Goal: Task Accomplishment & Management: Complete application form

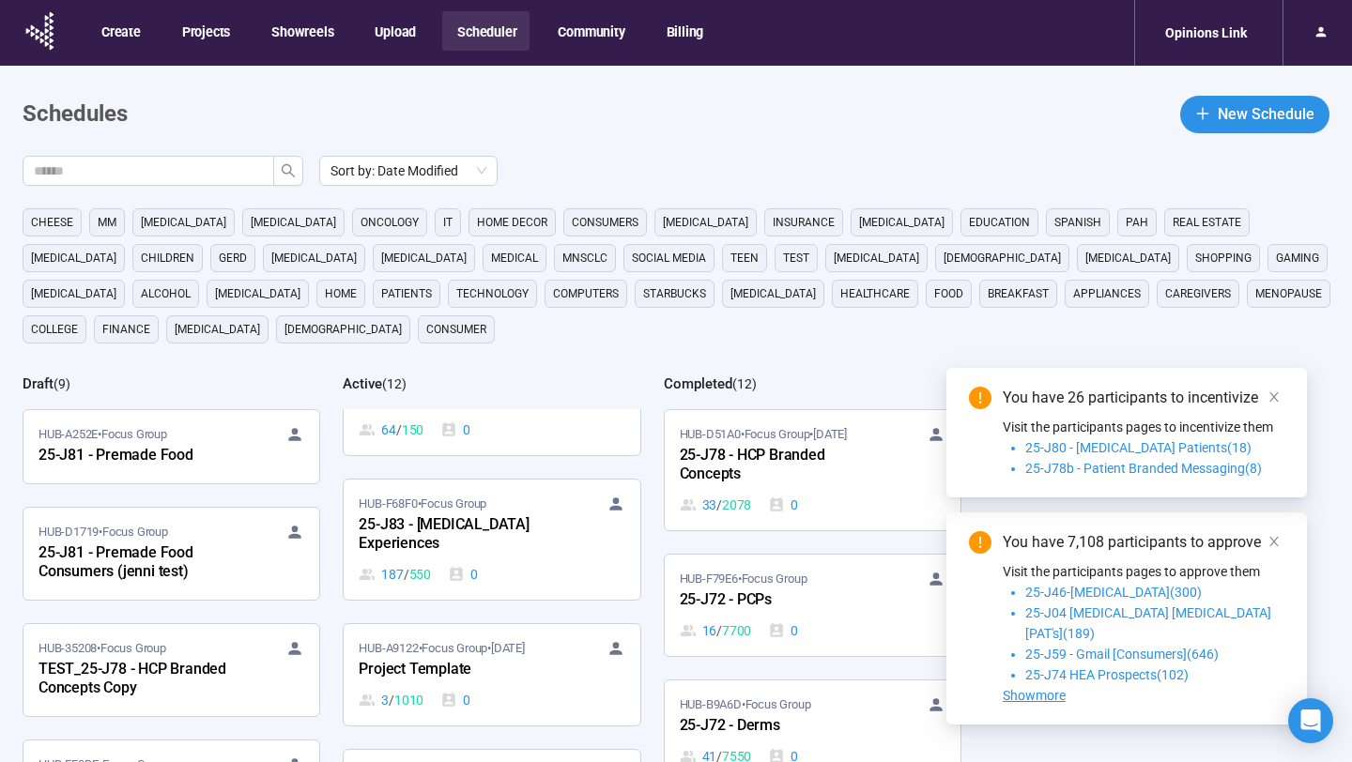
scroll to position [198, 0]
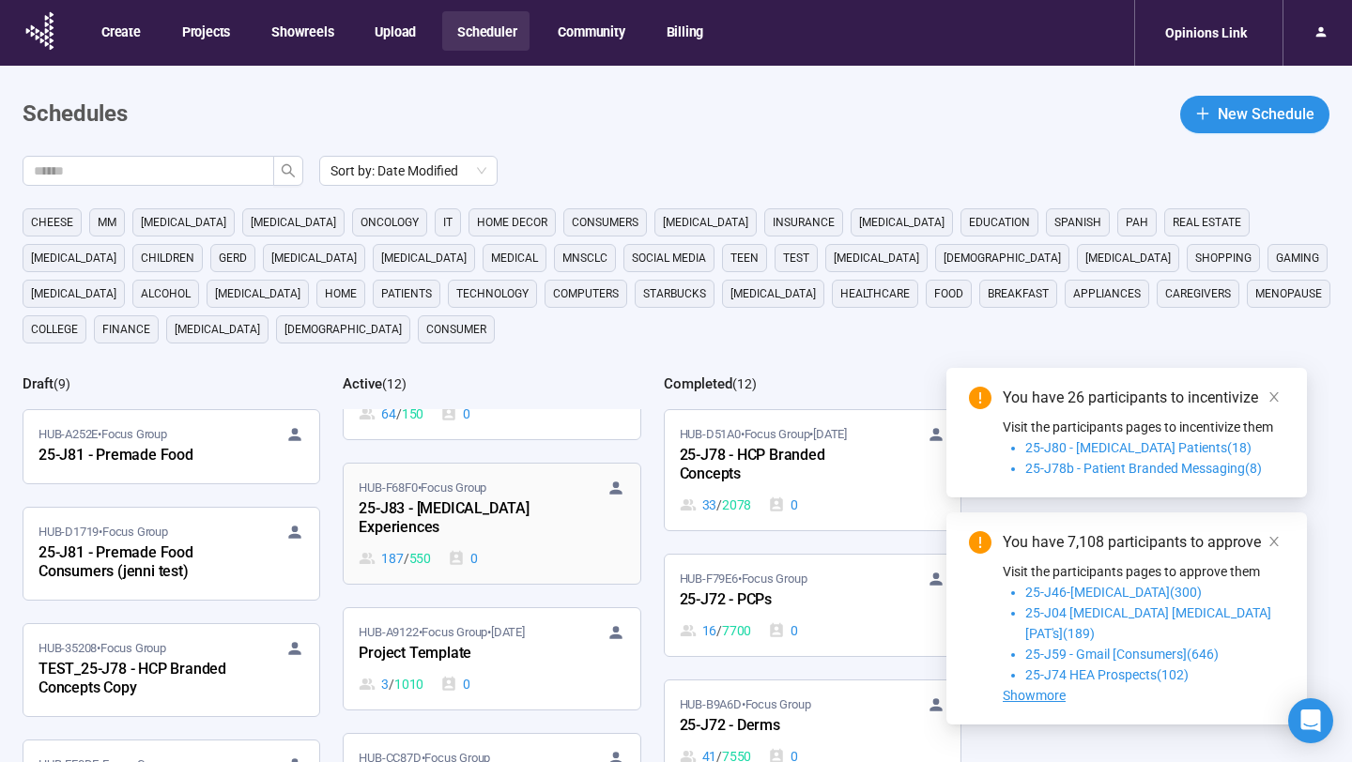
click at [479, 513] on div "25-J83 - [MEDICAL_DATA] Experiences" at bounding box center [462, 519] width 207 height 43
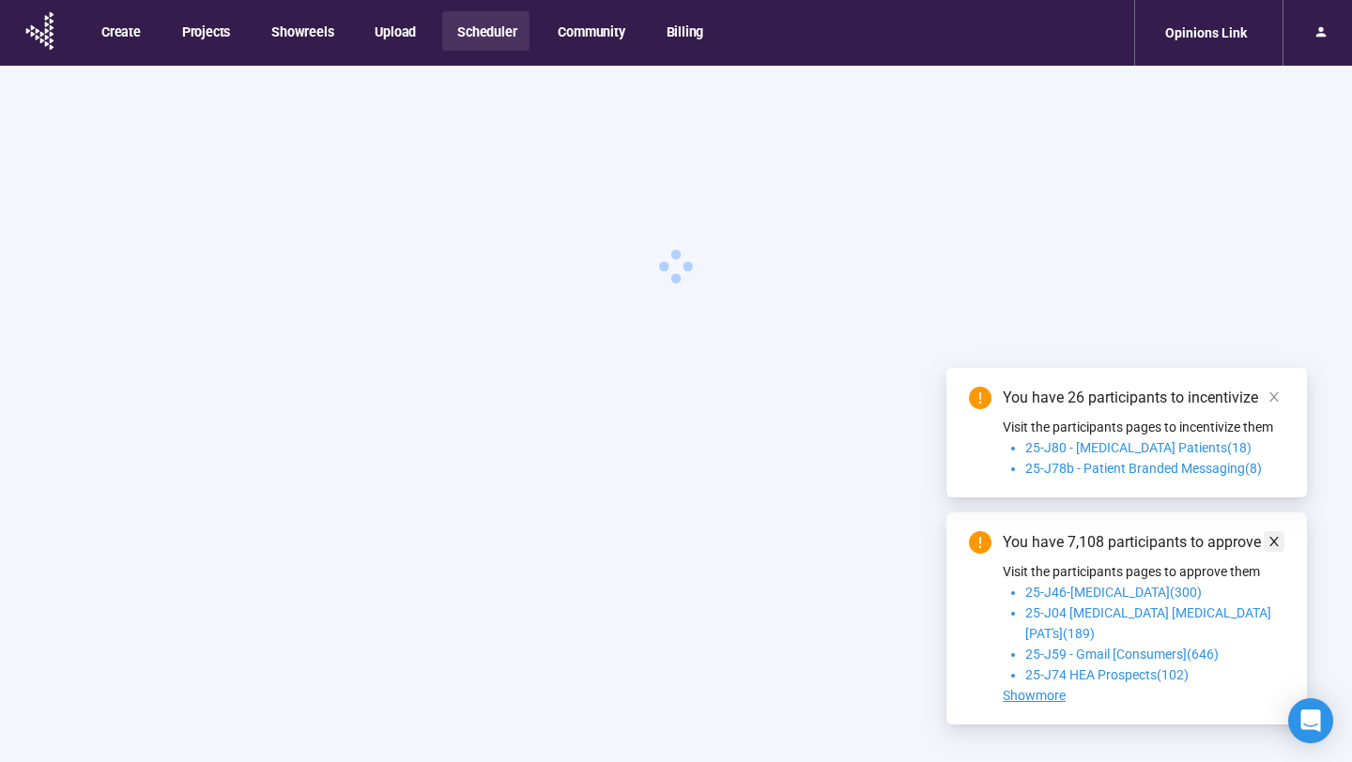
click at [1280, 404] on icon "close" at bounding box center [1273, 397] width 13 height 13
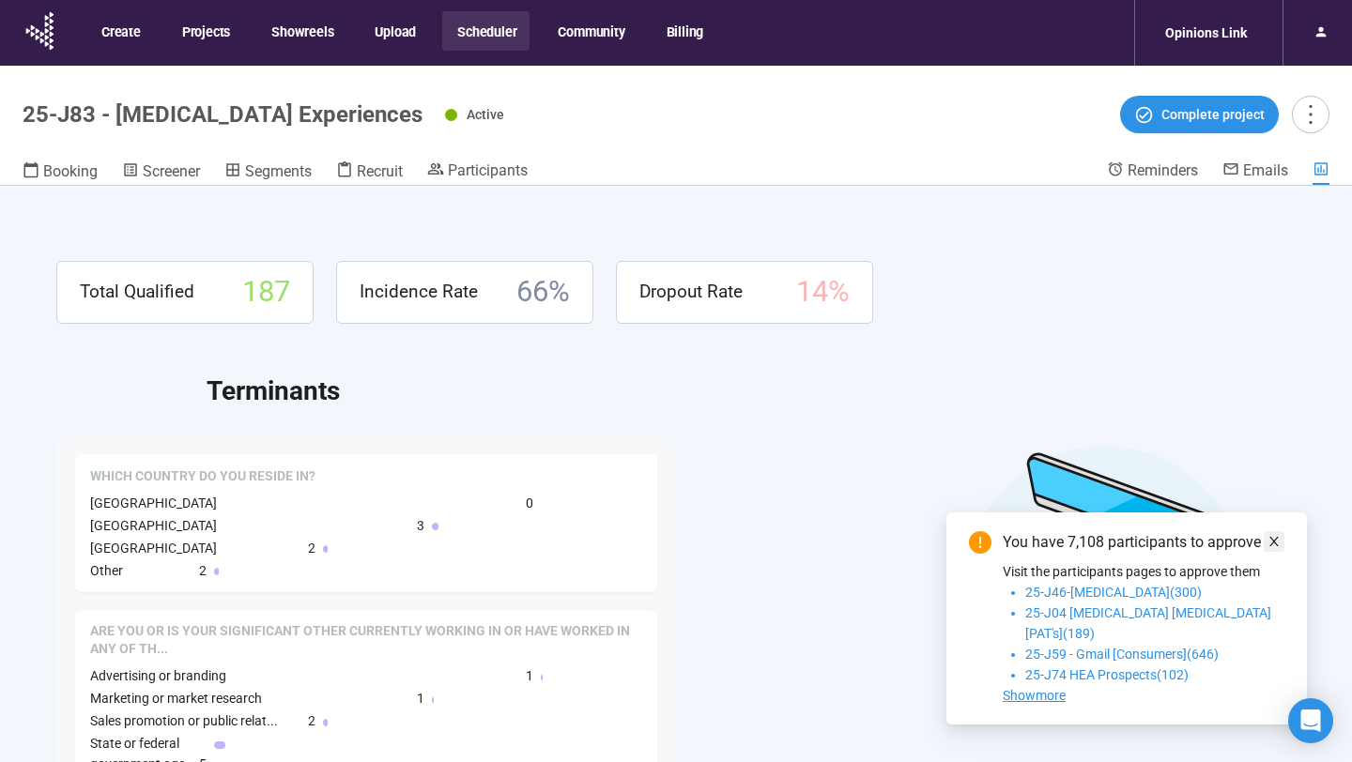
click at [1272, 552] on span at bounding box center [1273, 541] width 13 height 21
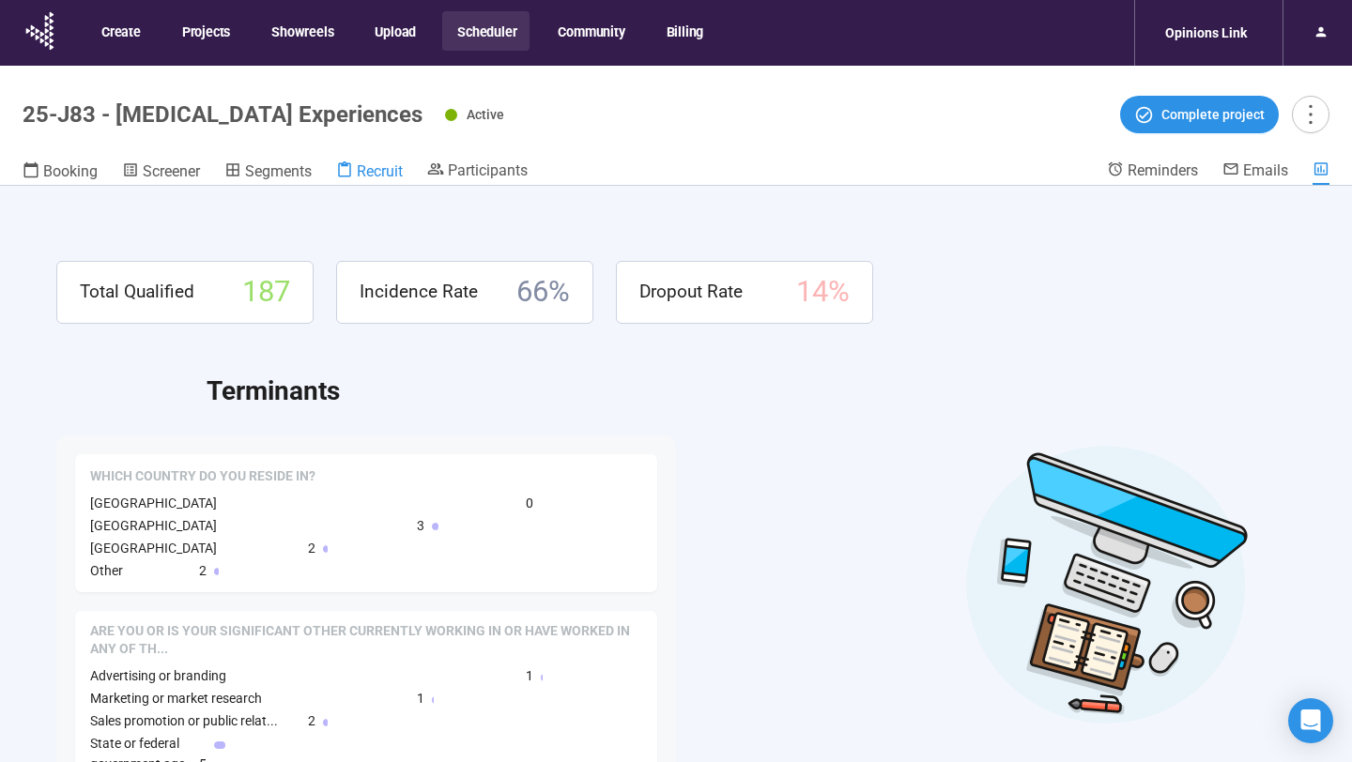
click at [353, 164] on icon at bounding box center [344, 169] width 17 height 17
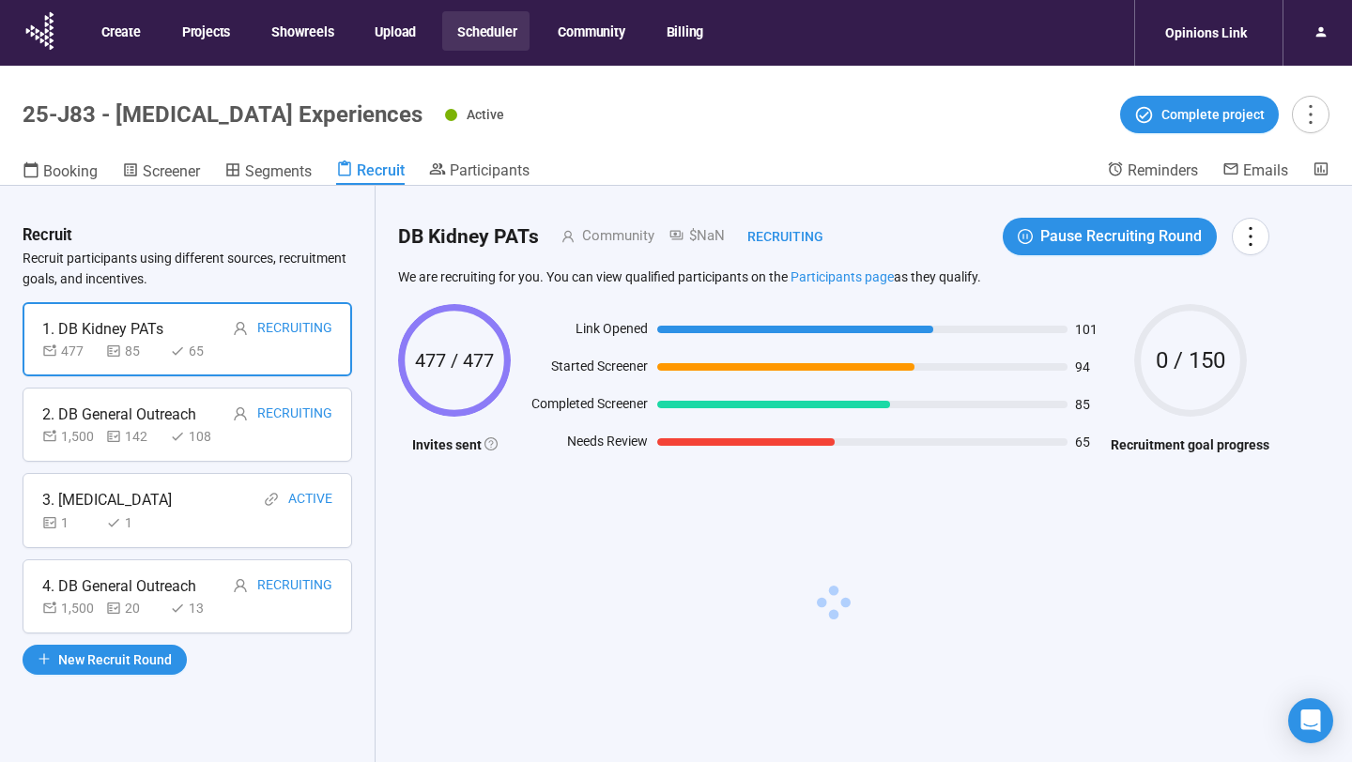
click at [193, 520] on div "1 1" at bounding box center [187, 523] width 290 height 21
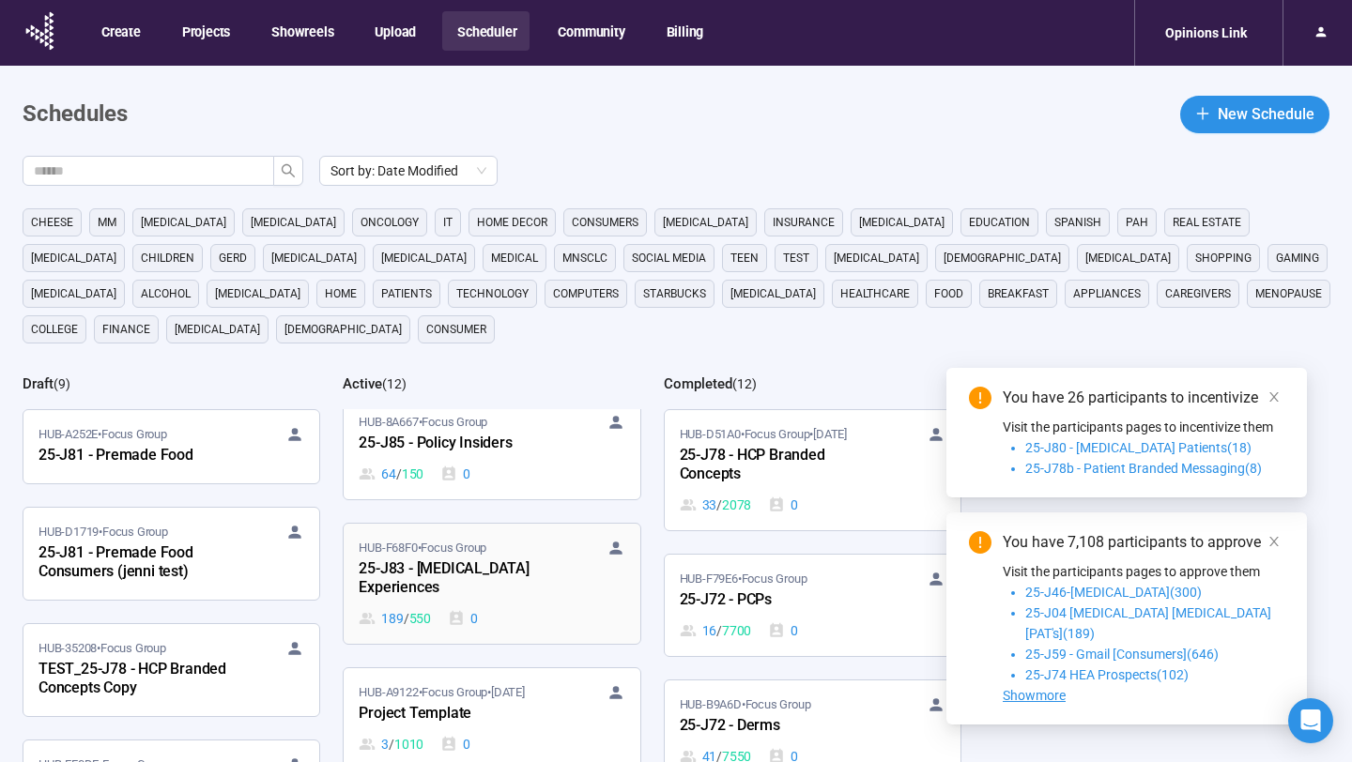
scroll to position [148, 0]
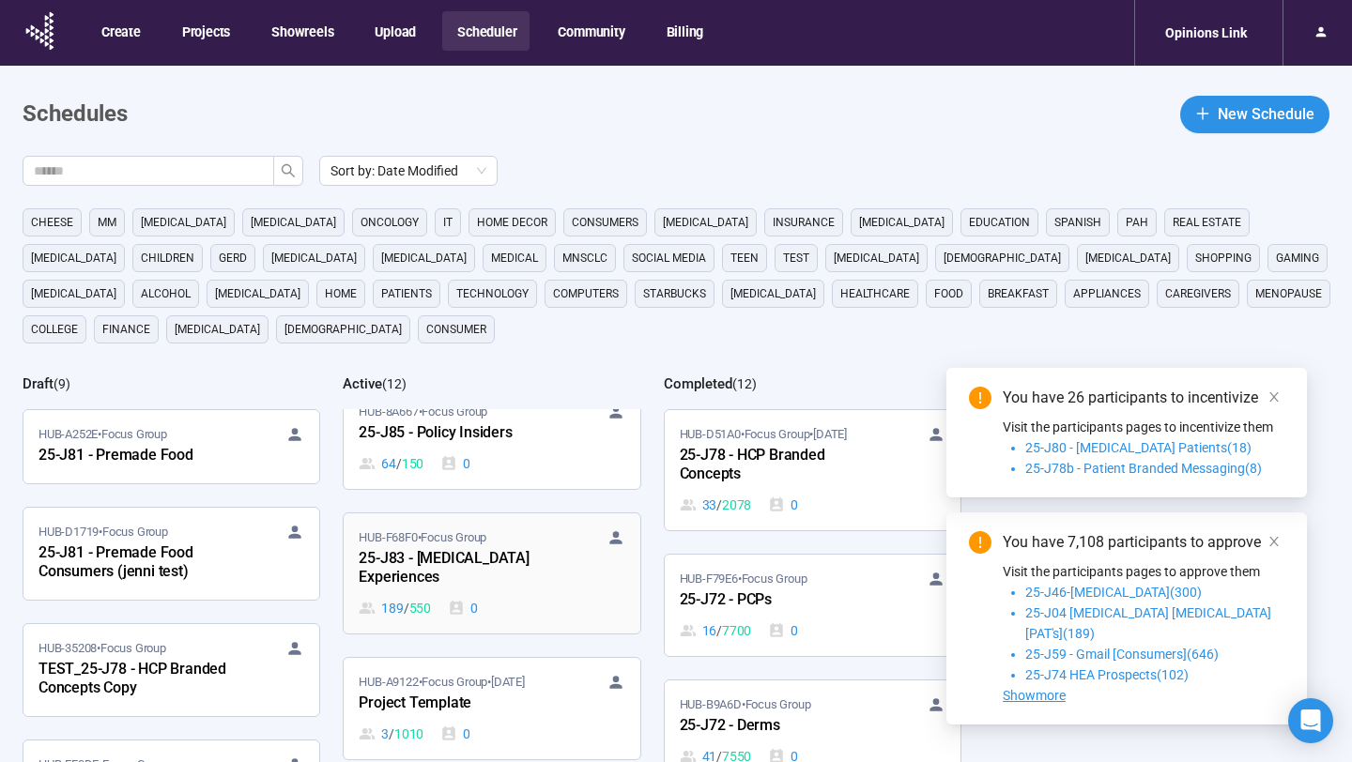
click at [524, 570] on div "25-J83 - [MEDICAL_DATA] Experiences" at bounding box center [462, 568] width 207 height 43
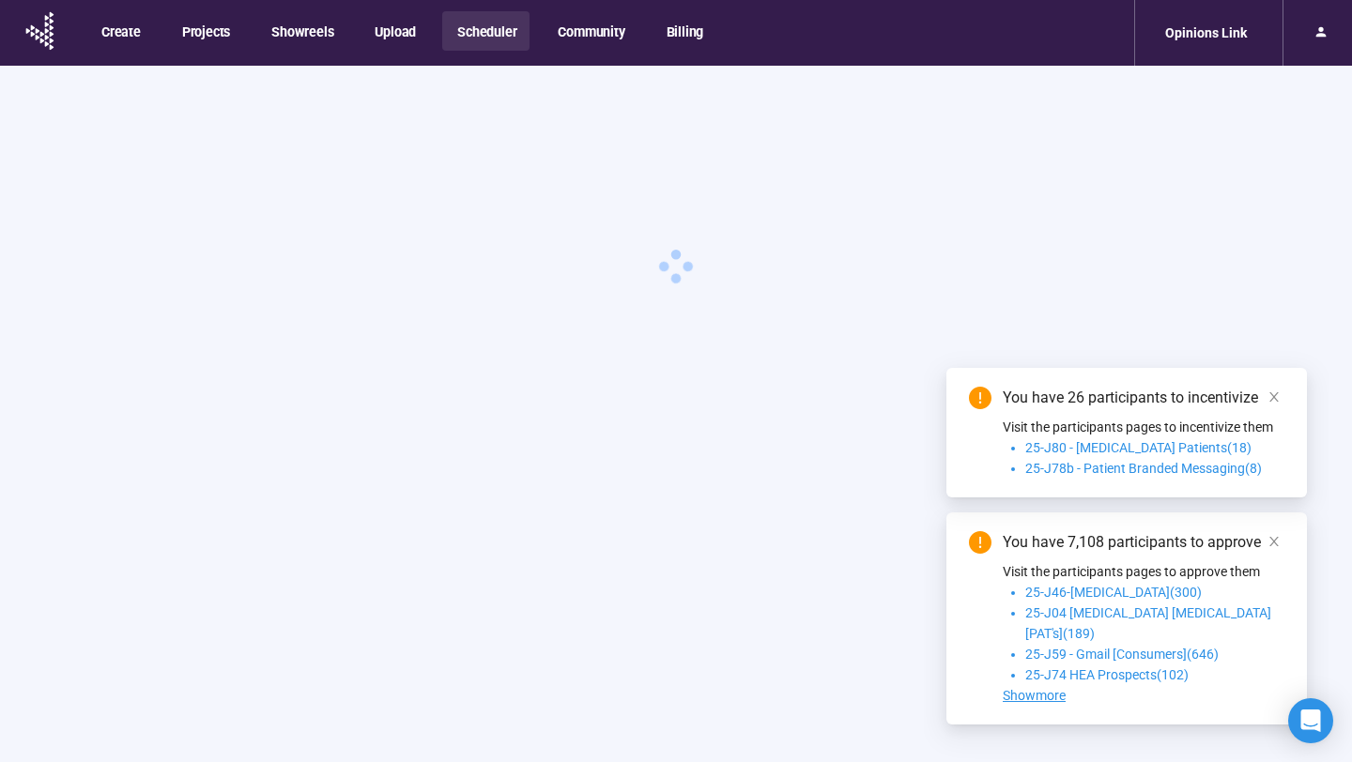
click at [1273, 404] on icon "close" at bounding box center [1273, 397] width 13 height 13
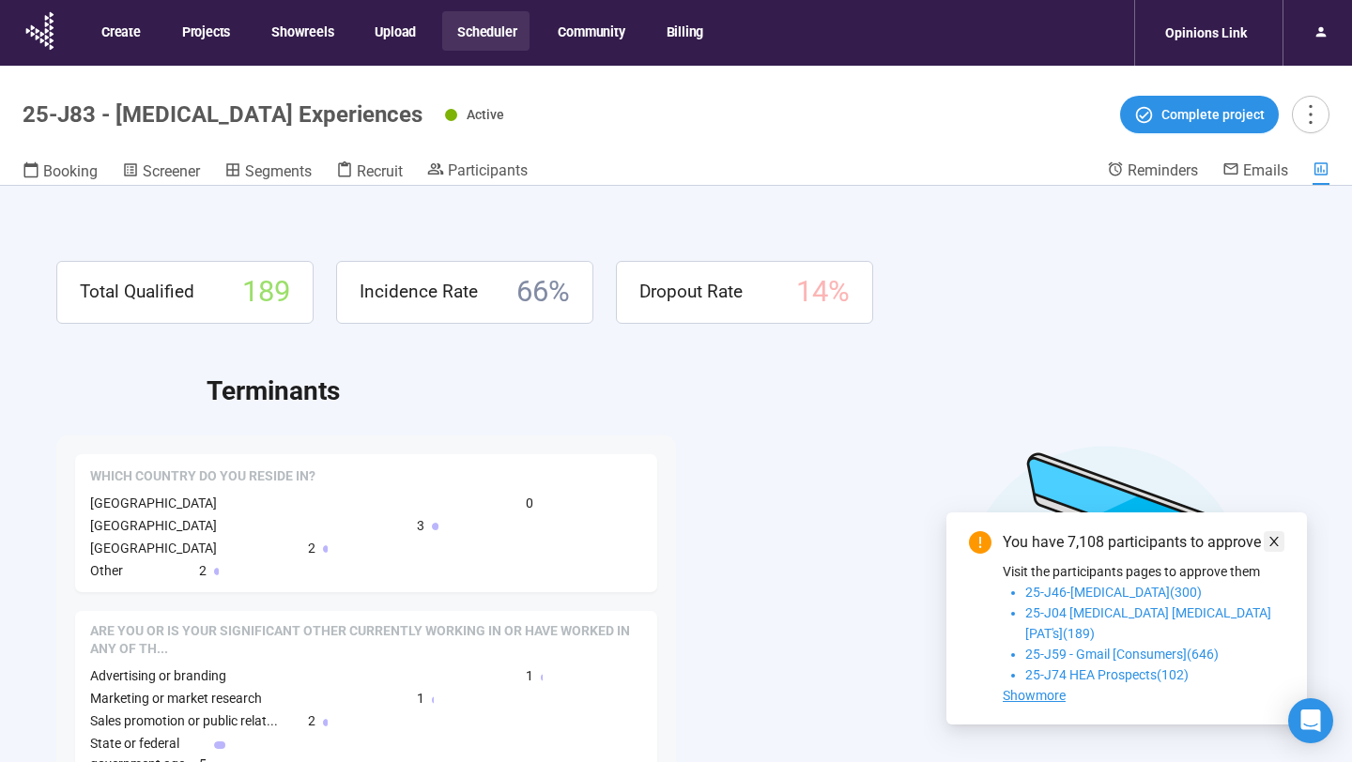
click at [1275, 546] on icon "close" at bounding box center [1273, 541] width 9 height 9
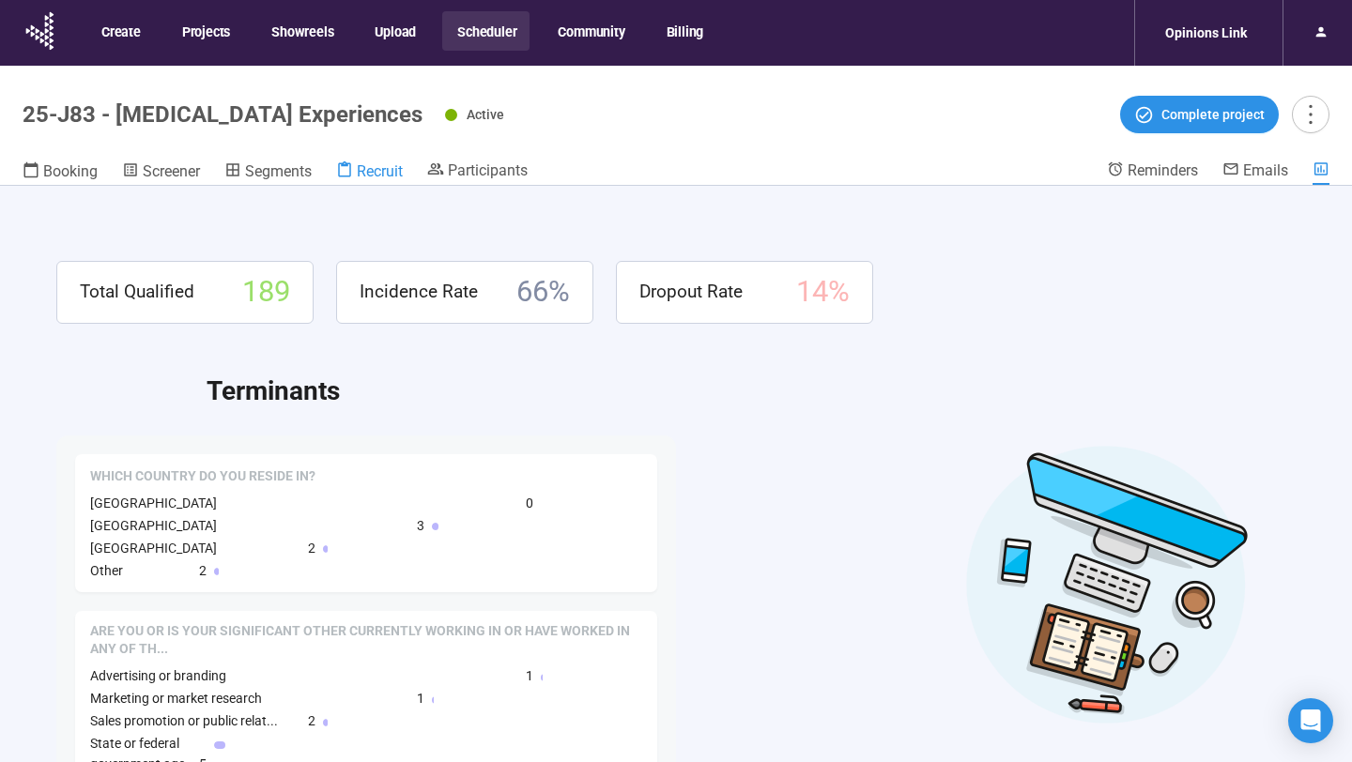
click at [364, 172] on span "Recruit" at bounding box center [380, 171] width 46 height 18
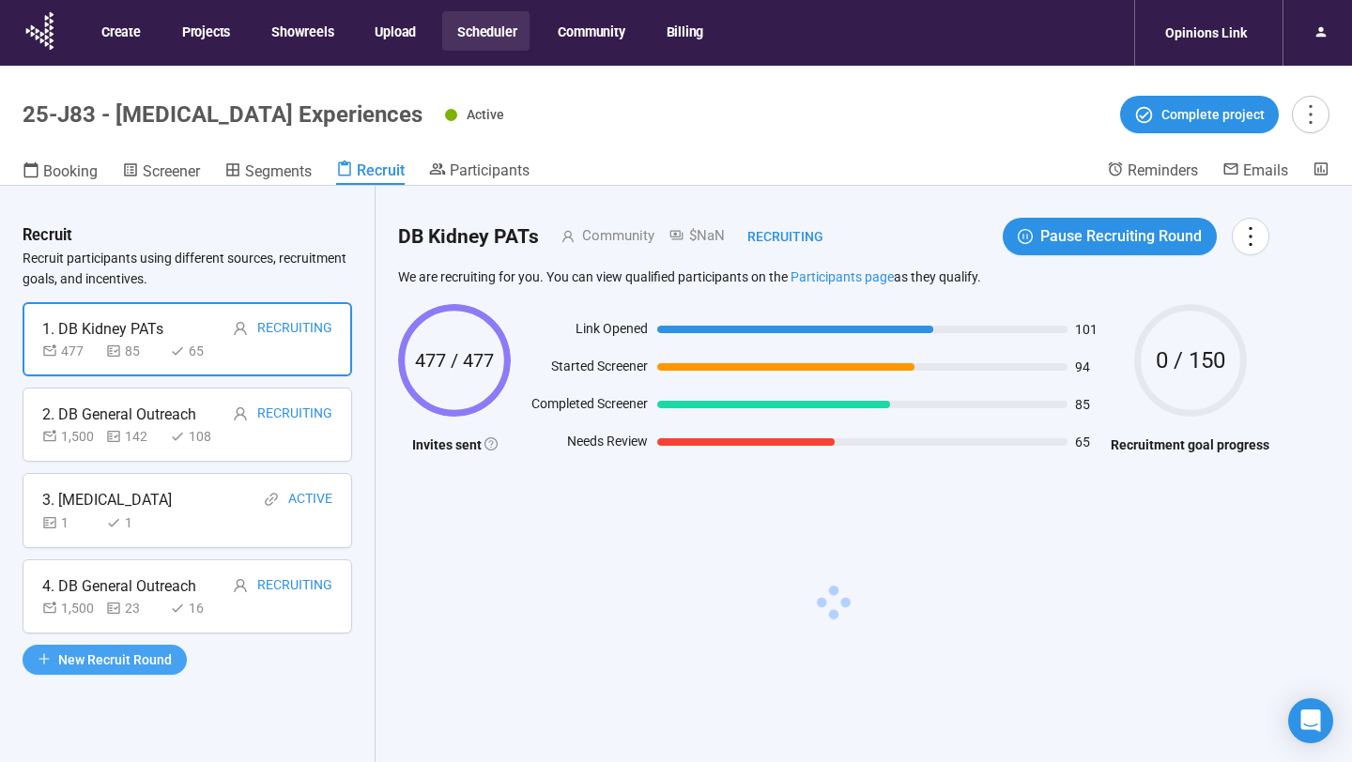
click at [115, 662] on span "New Recruit Round" at bounding box center [115, 660] width 114 height 21
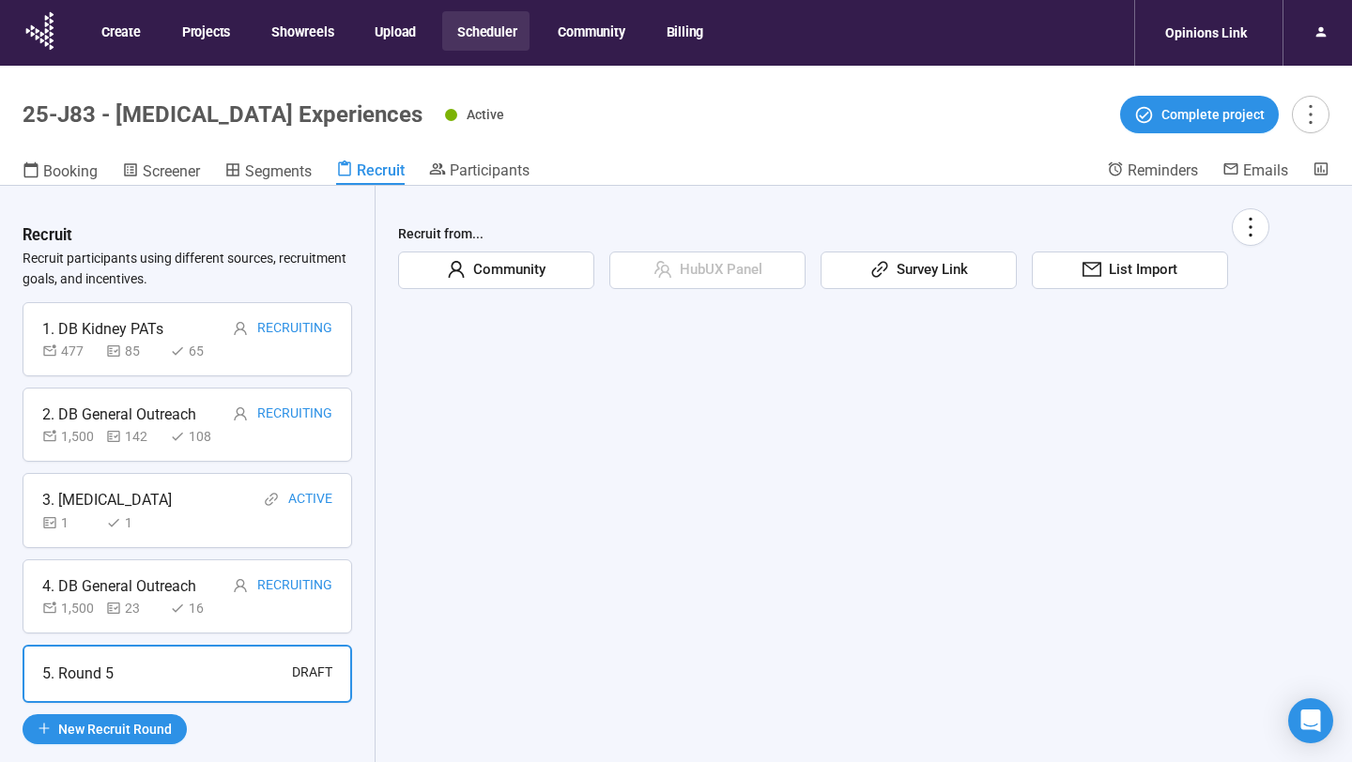
scroll to position [66, 0]
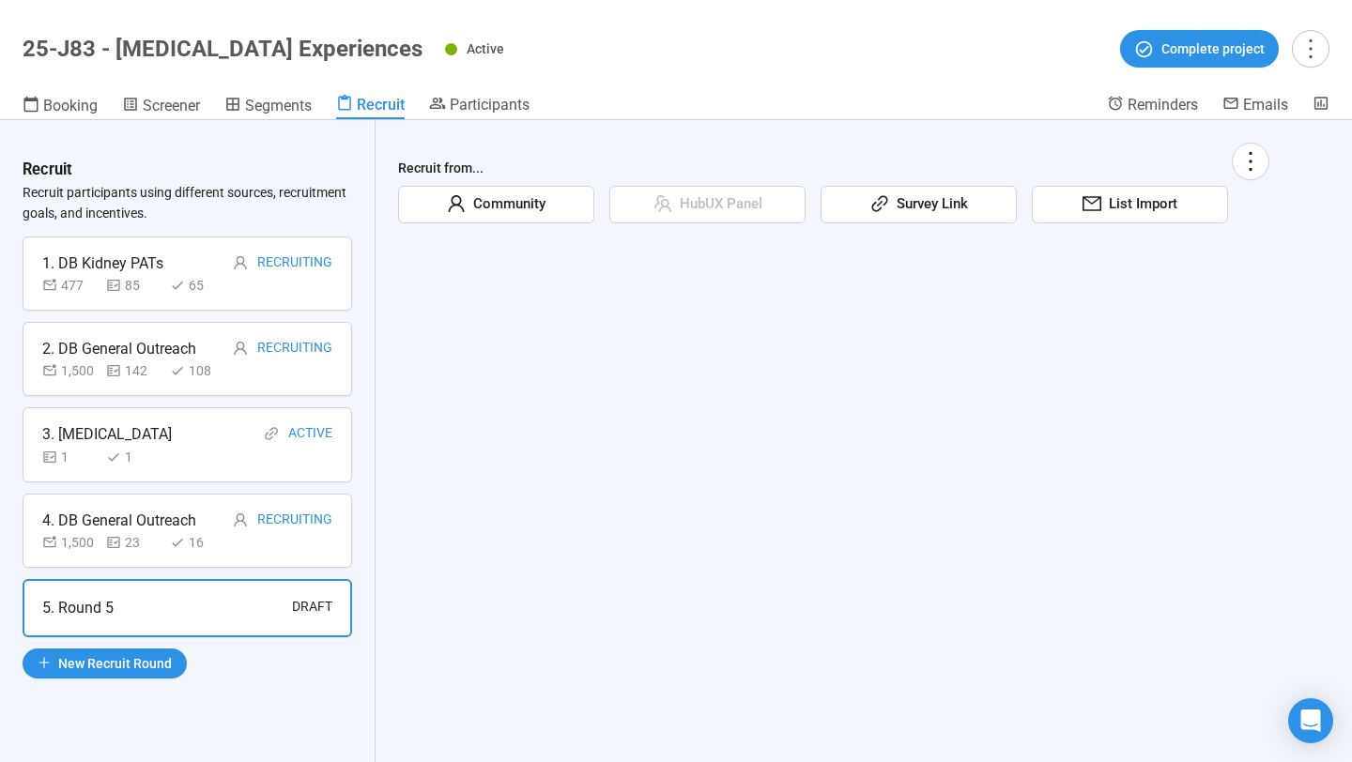
click at [941, 208] on span "Survey Link" at bounding box center [928, 204] width 79 height 23
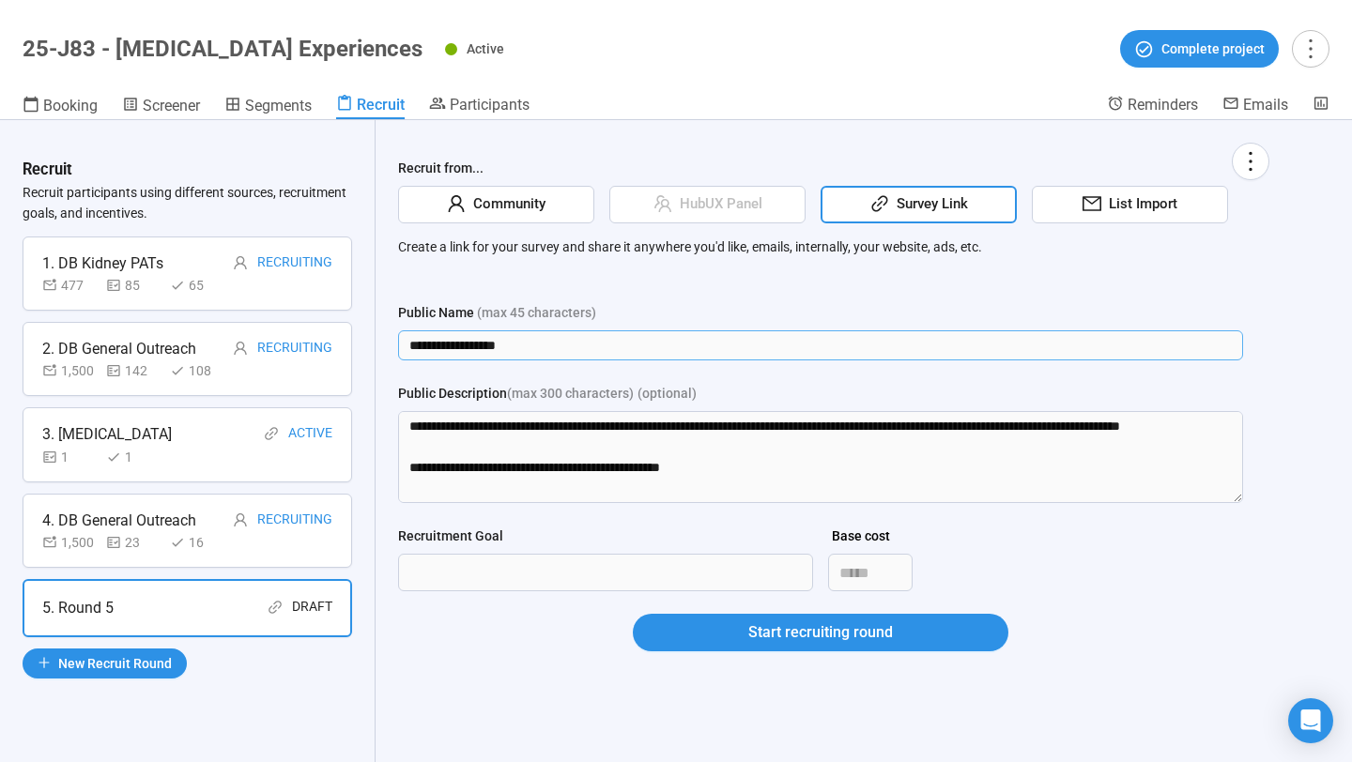
drag, startPoint x: 544, startPoint y: 339, endPoint x: 298, endPoint y: 339, distance: 246.0
click at [298, 339] on div "**********" at bounding box center [676, 441] width 1352 height 642
type input "**********"
click at [468, 327] on div "Public Name (max 45 characters)" at bounding box center [820, 316] width 845 height 28
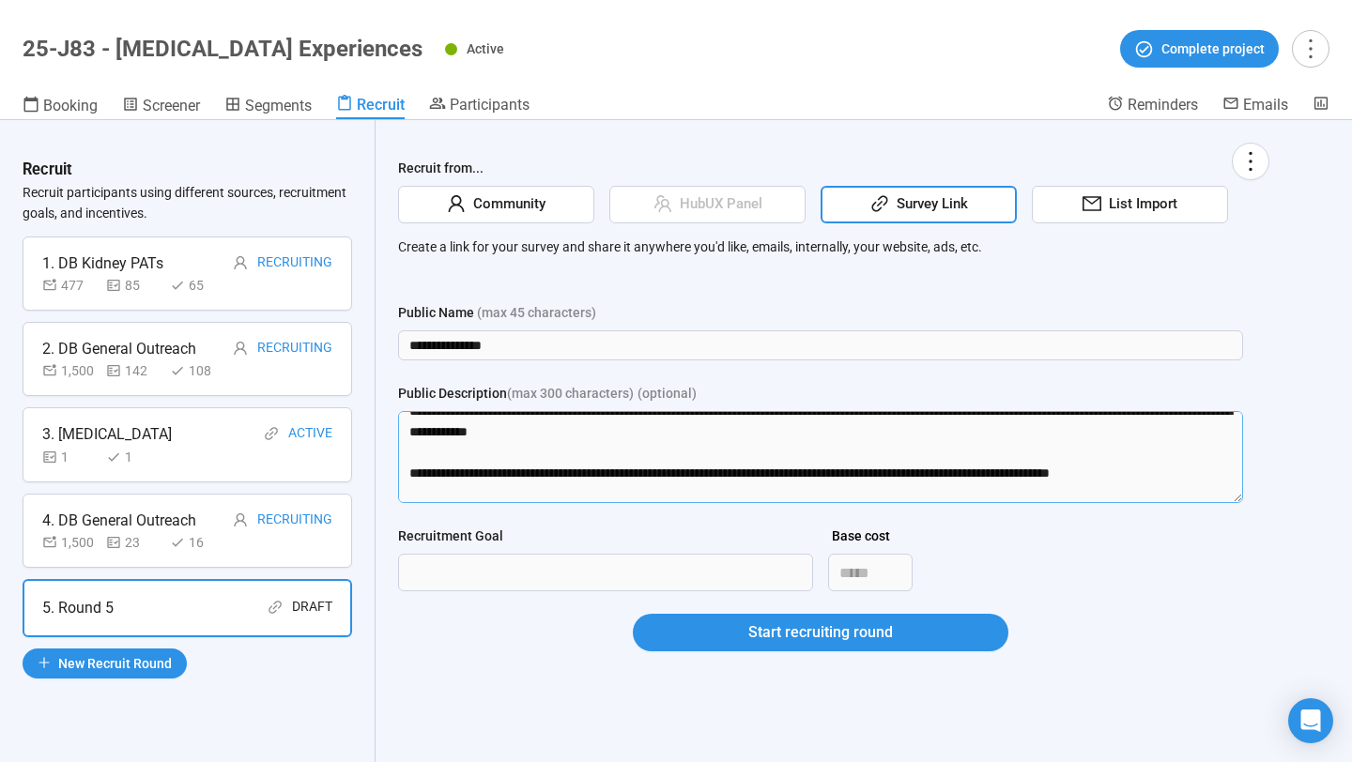
scroll to position [268, 0]
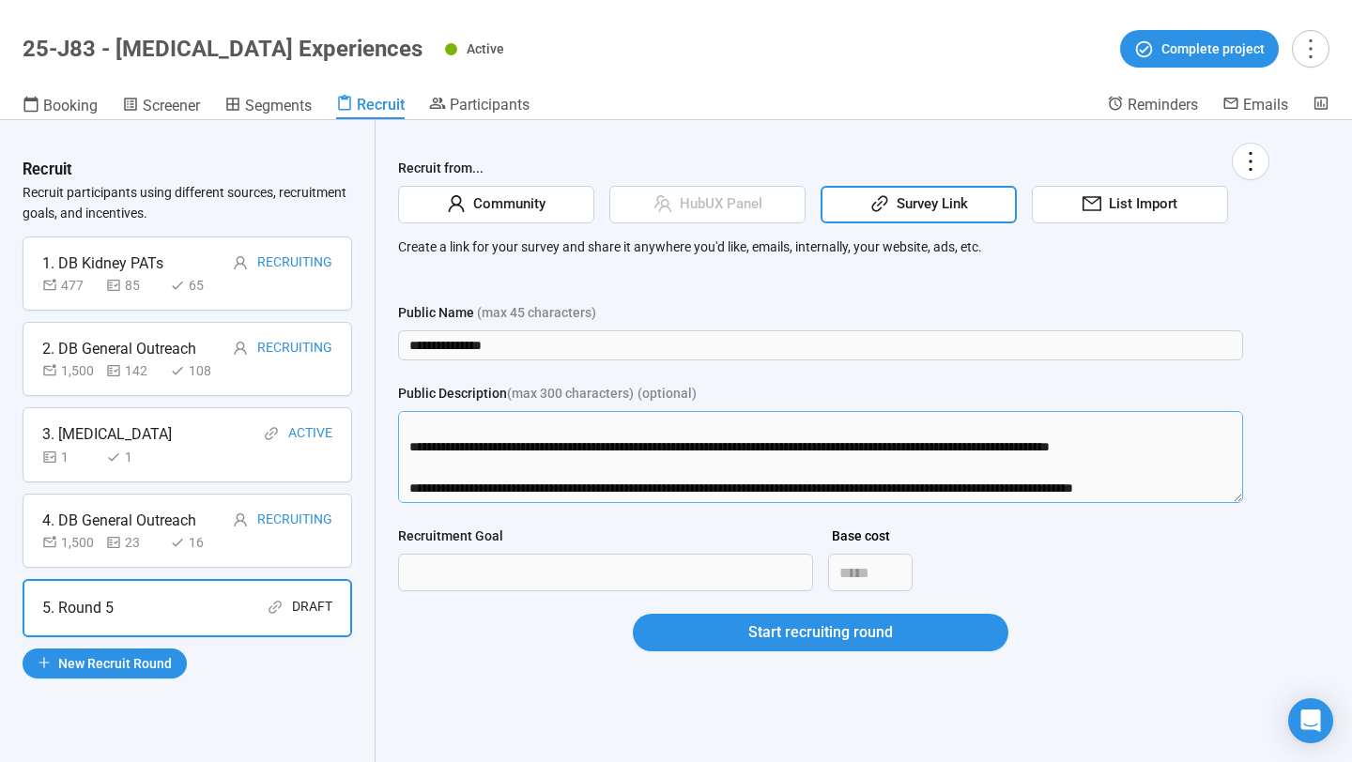
drag, startPoint x: 408, startPoint y: 429, endPoint x: 587, endPoint y: 511, distance: 196.2
click at [587, 511] on form "**********" at bounding box center [820, 488] width 845 height 372
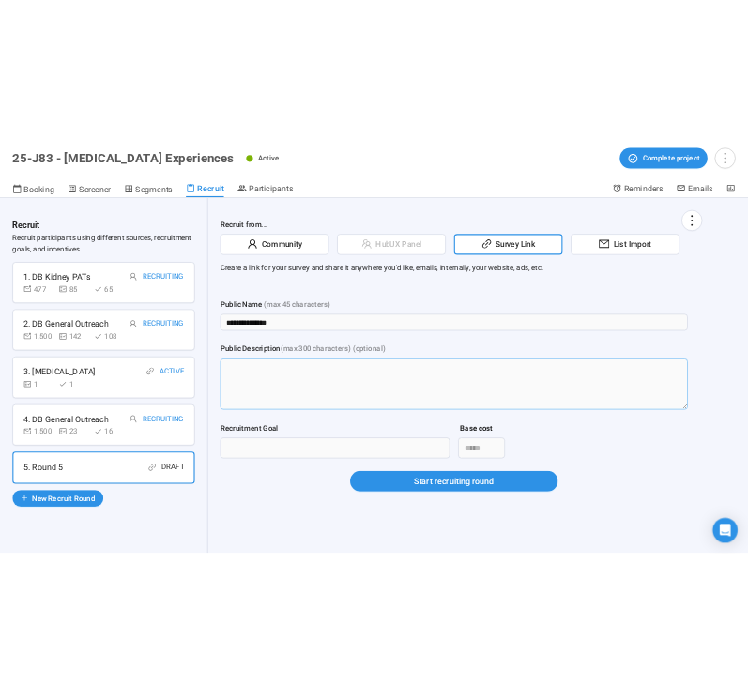
scroll to position [0, 0]
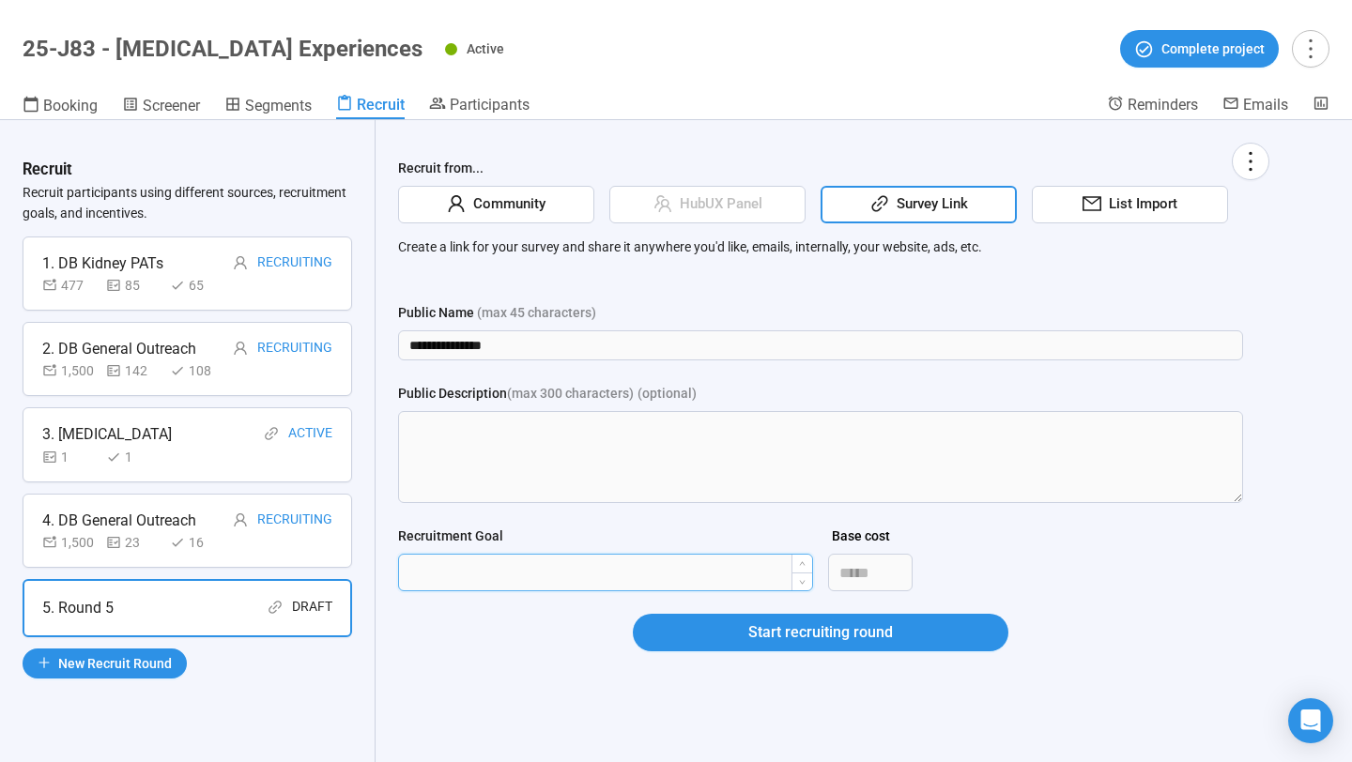
click at [547, 567] on input "Recruitment Goal" at bounding box center [605, 573] width 413 height 36
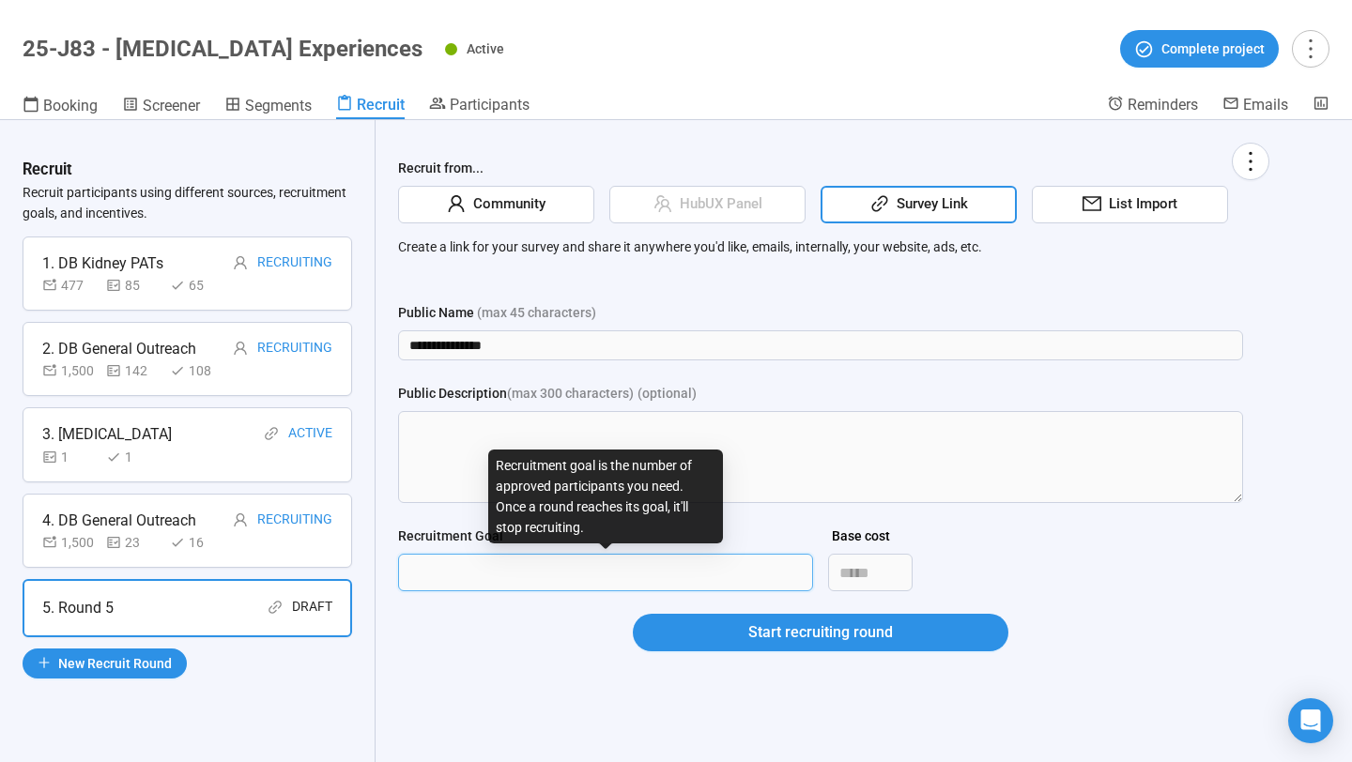
type input "***"
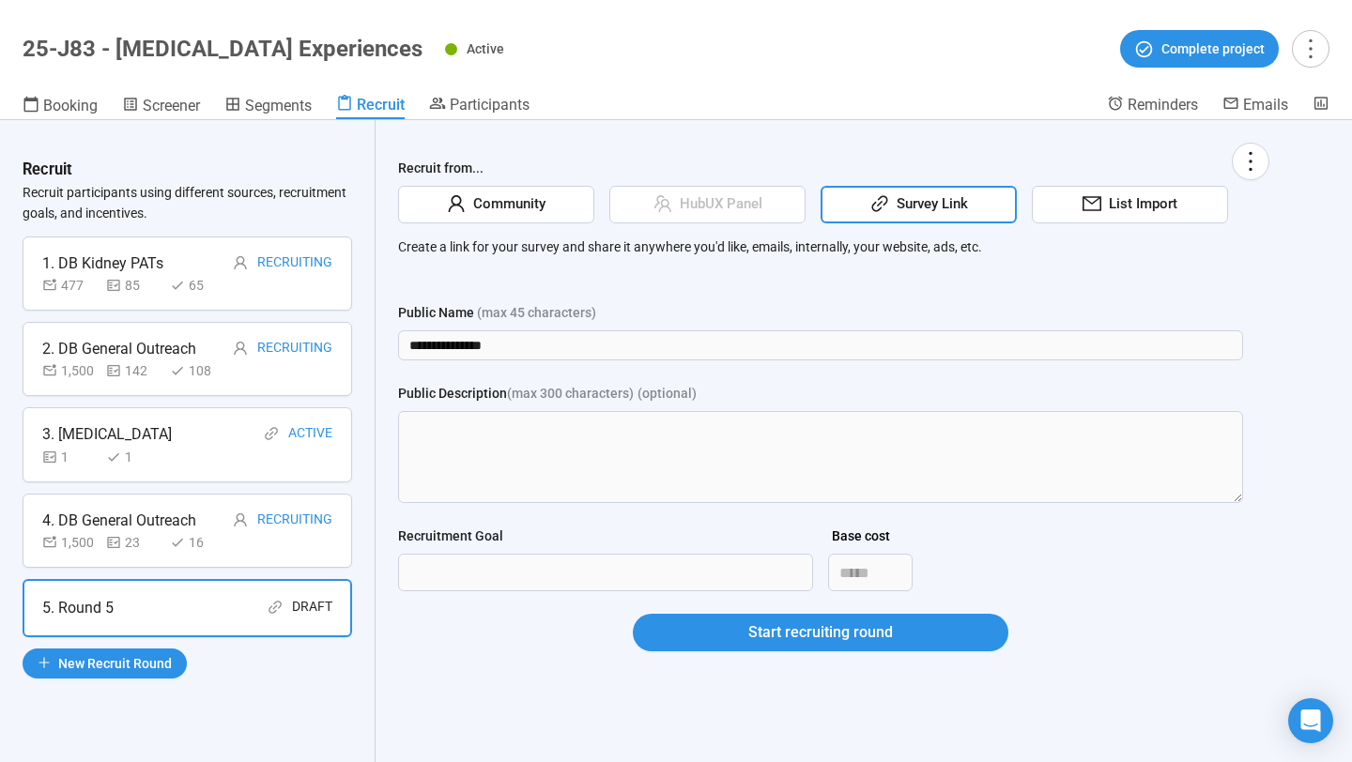
click at [533, 685] on div "**********" at bounding box center [834, 419] width 916 height 599
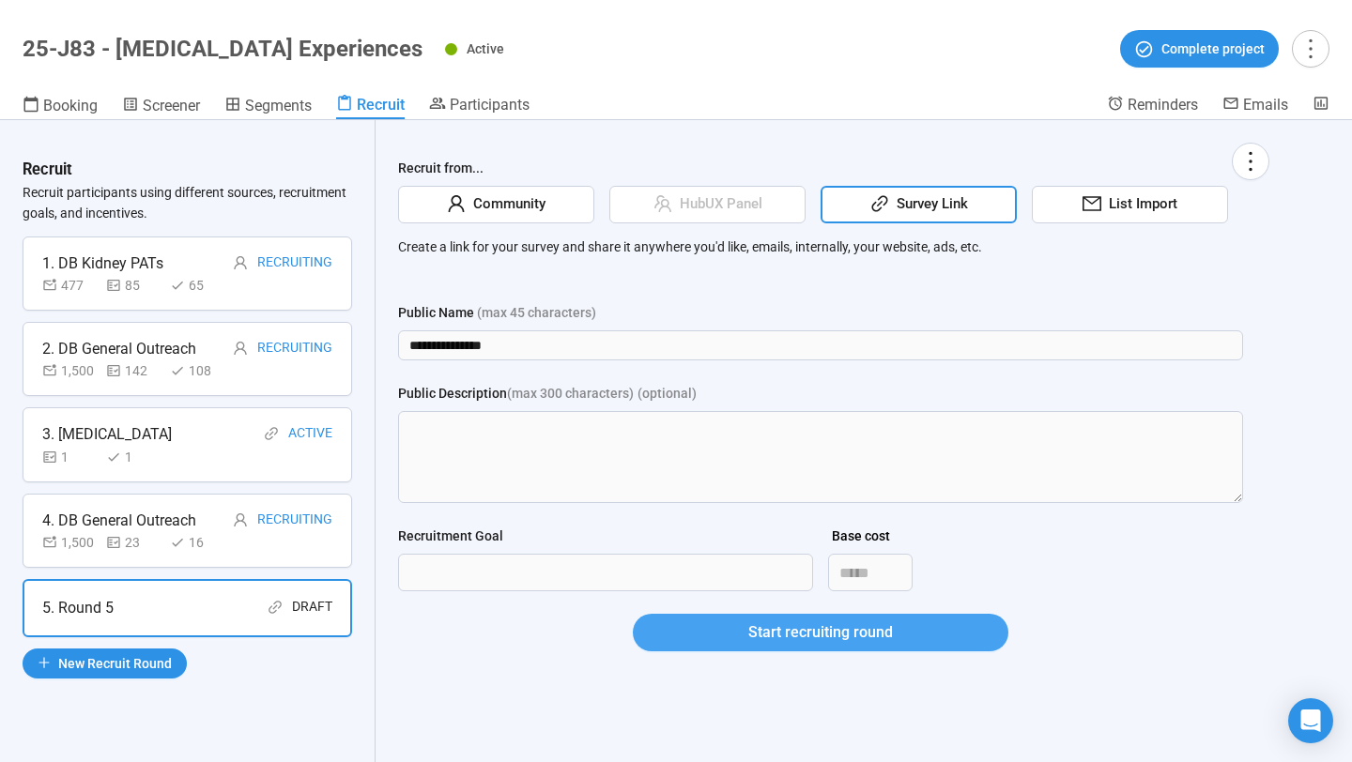
click at [682, 638] on button "Start recruiting round" at bounding box center [821, 633] width 376 height 38
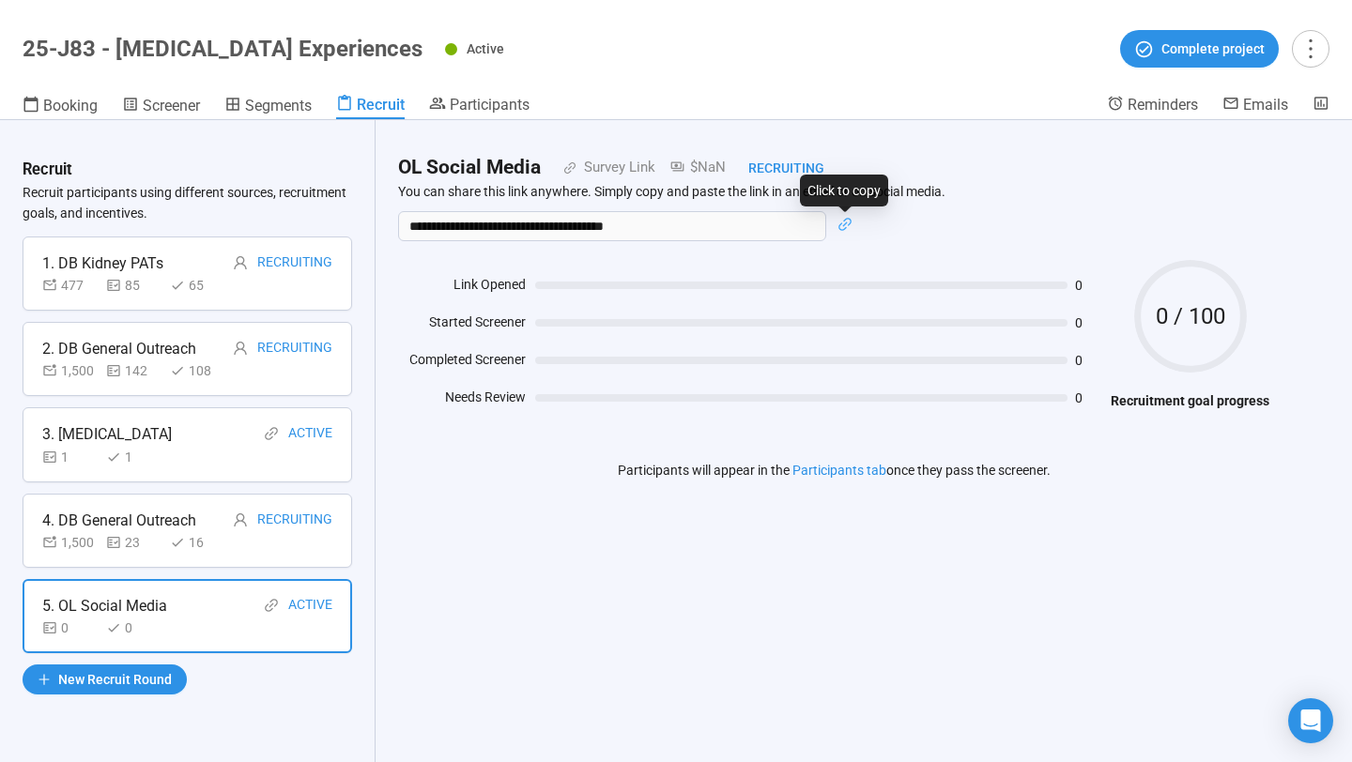
click at [843, 221] on icon "link" at bounding box center [844, 224] width 15 height 15
